Goal: Check status

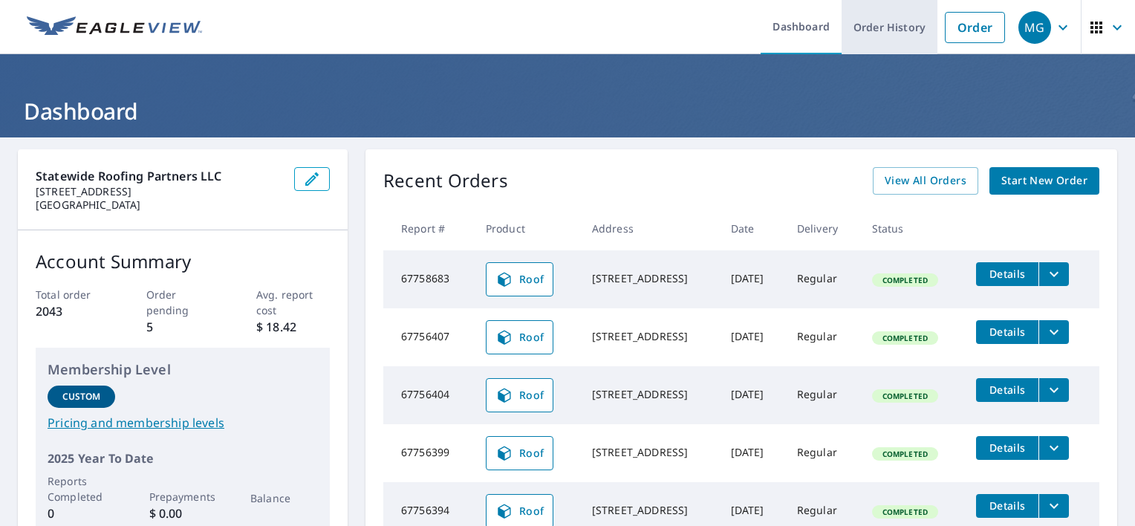
click at [874, 16] on link "Order History" at bounding box center [890, 27] width 96 height 54
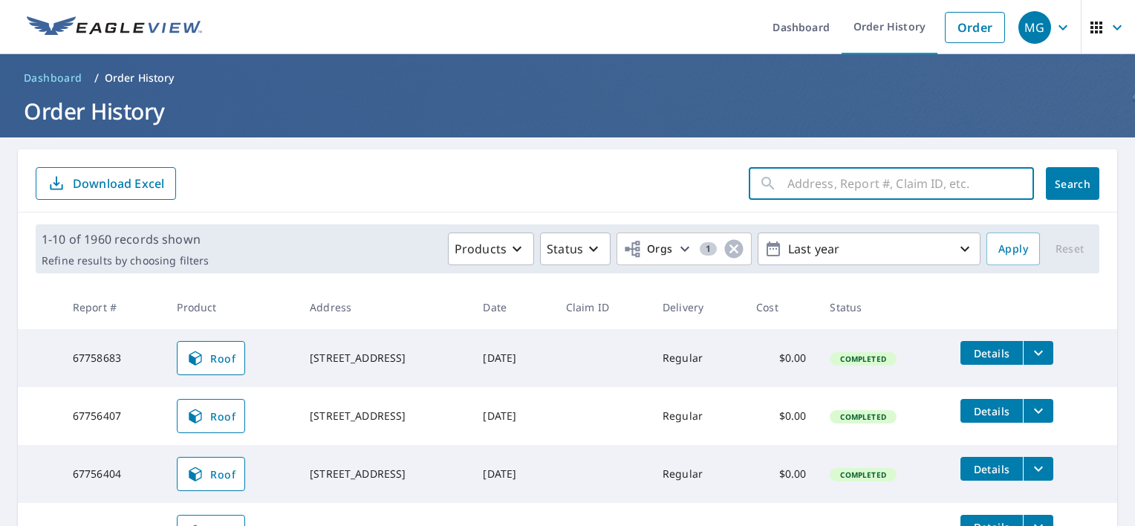
click at [798, 178] on input "text" at bounding box center [911, 184] width 247 height 42
type input "5998"
click at [1063, 189] on span "Search" at bounding box center [1073, 184] width 30 height 14
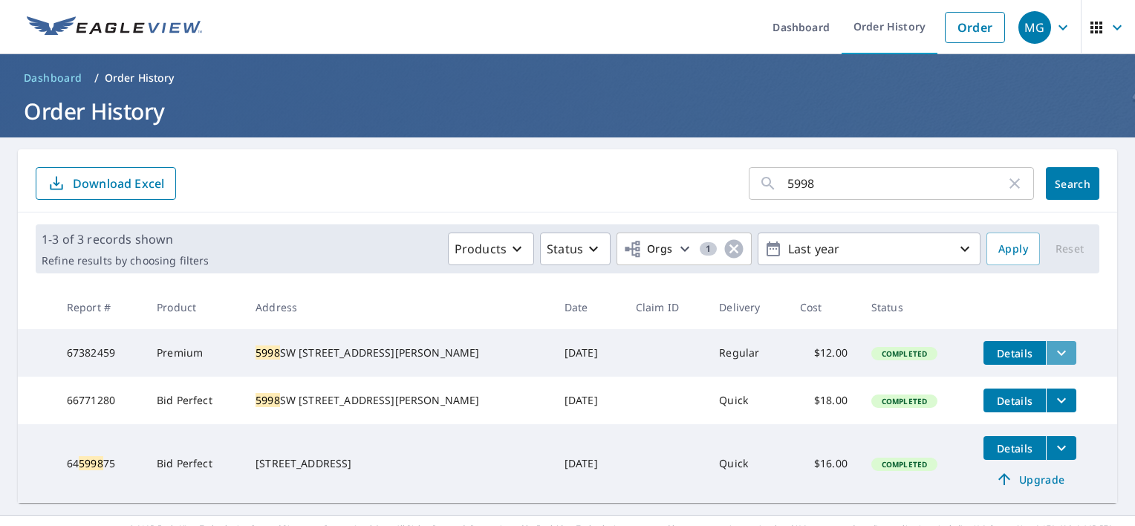
click at [1057, 352] on icon "filesDropdownBtn-67382459" at bounding box center [1061, 353] width 9 height 5
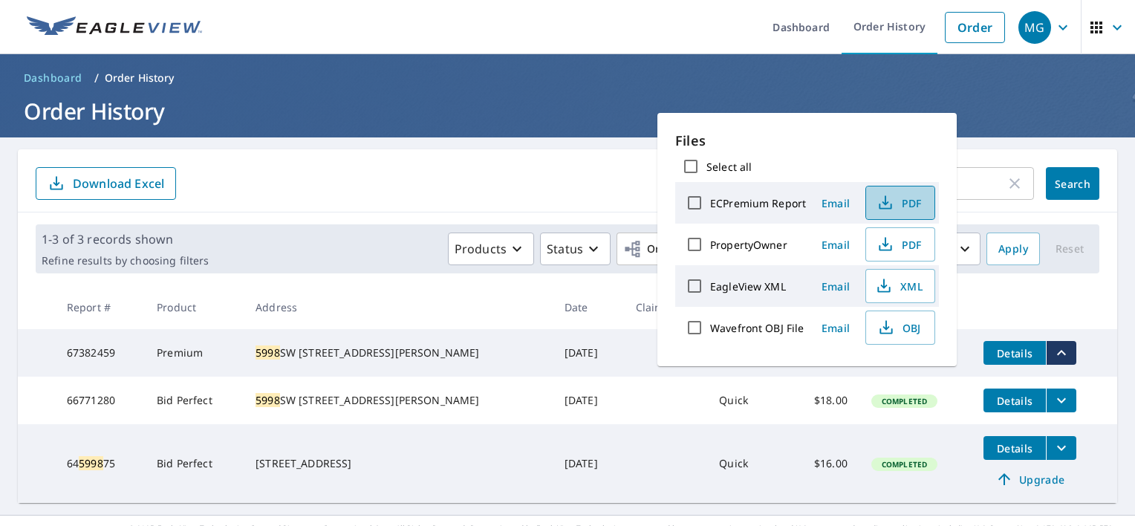
click at [907, 210] on span "PDF" at bounding box center [899, 203] width 48 height 18
